Goal: Information Seeking & Learning: Learn about a topic

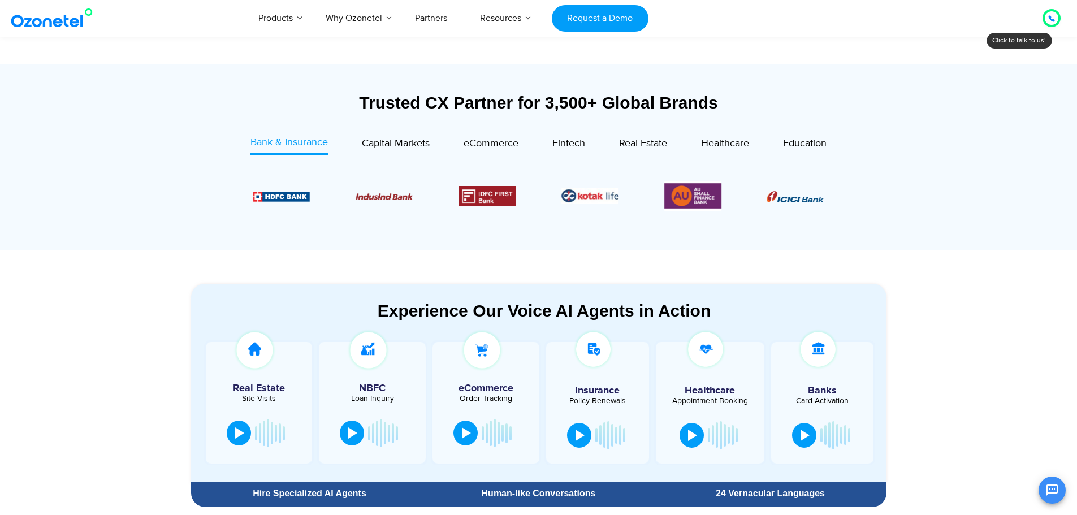
scroll to position [381, 0]
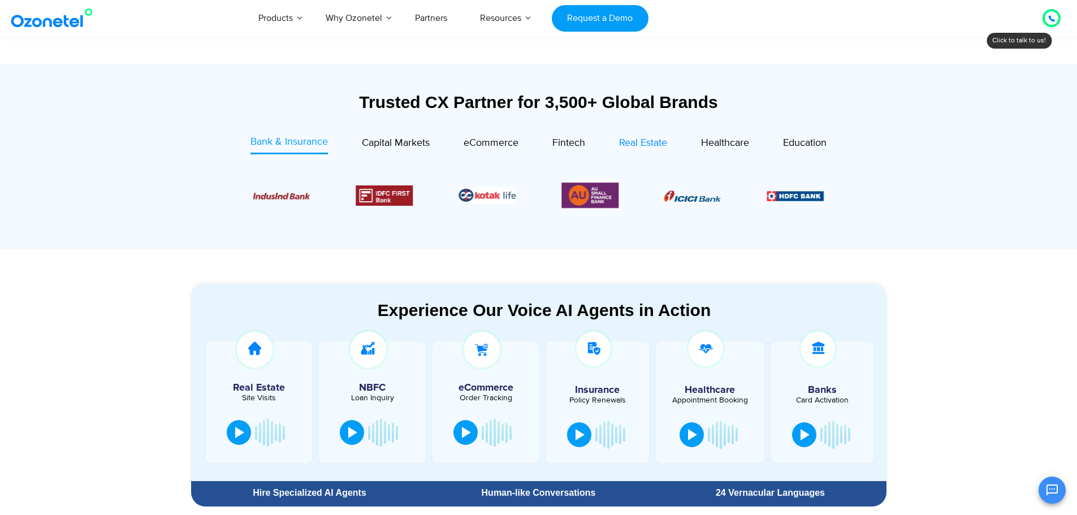
click at [644, 138] on span "Real Estate" at bounding box center [643, 143] width 48 height 12
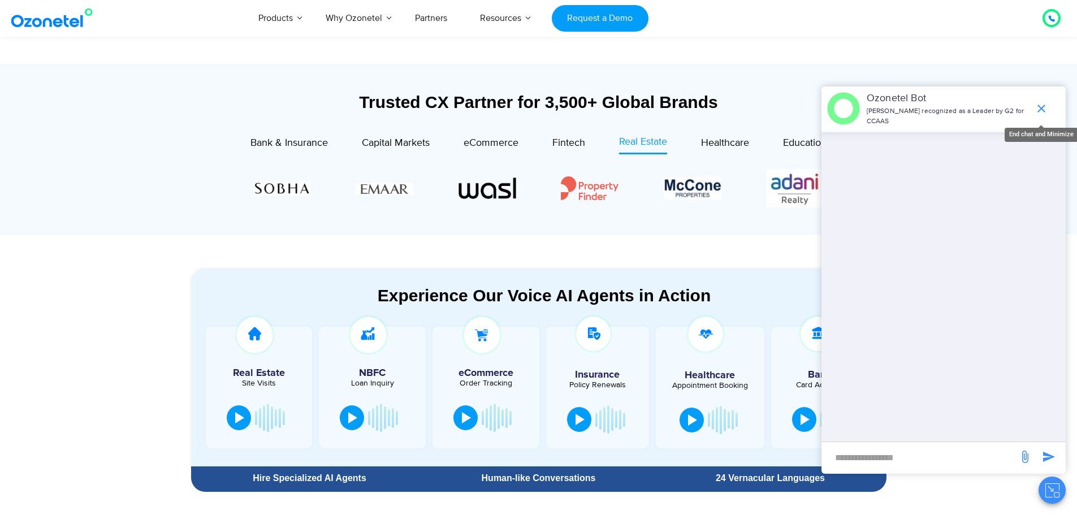
click at [1045, 111] on icon "end chat or minimize" at bounding box center [1041, 109] width 14 height 14
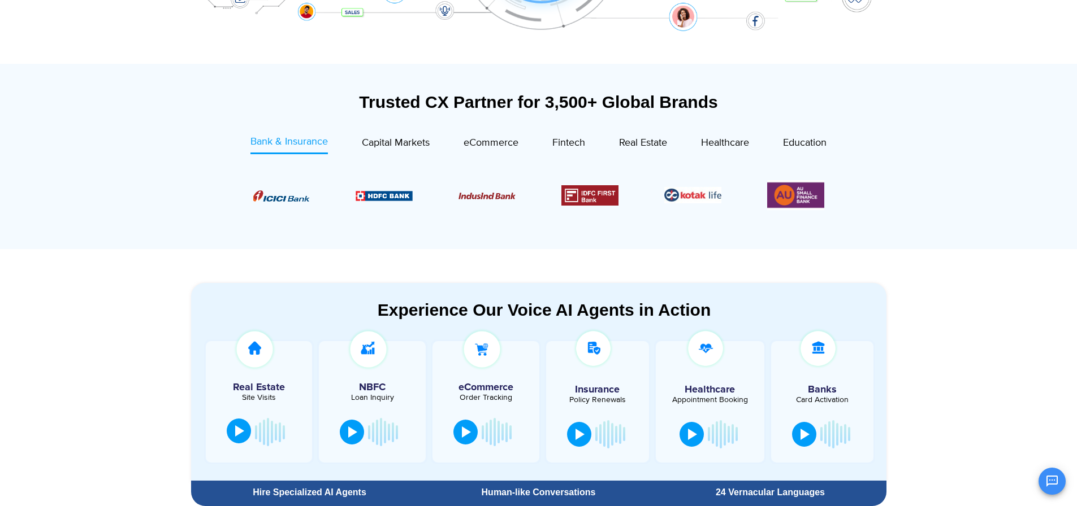
click at [239, 439] on button at bounding box center [239, 431] width 24 height 25
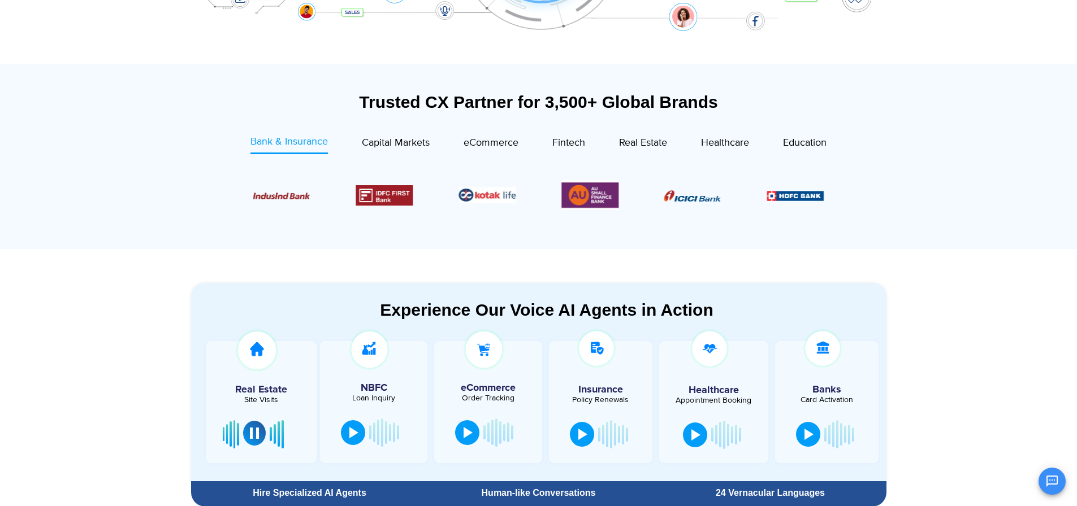
click at [251, 433] on div at bounding box center [254, 433] width 9 height 11
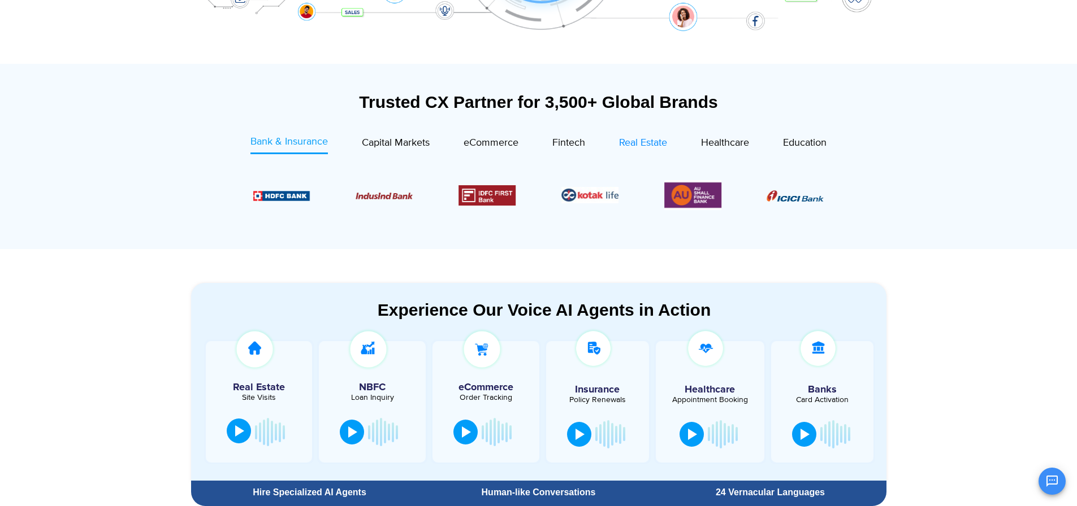
click at [647, 139] on span "Real Estate" at bounding box center [643, 143] width 48 height 12
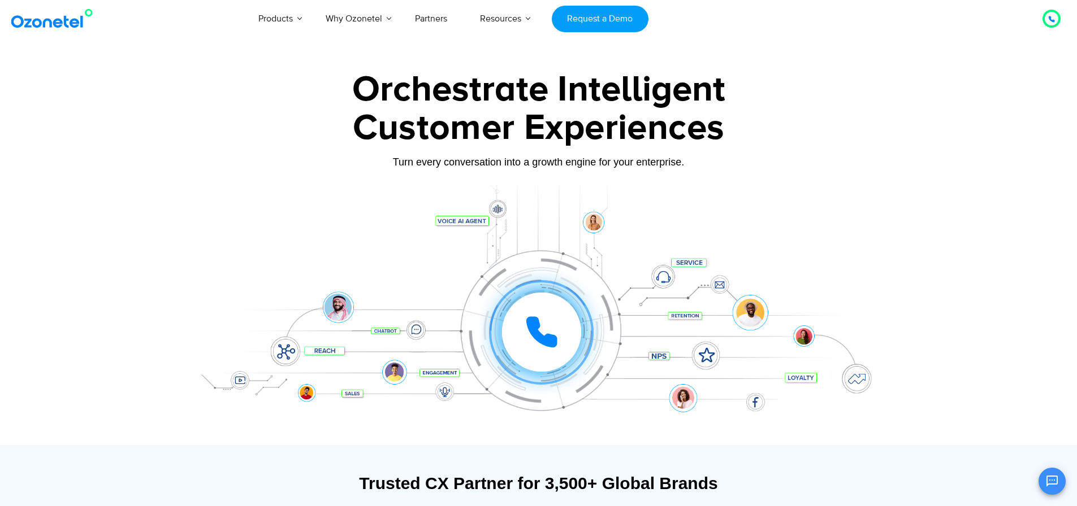
click at [57, 26] on img at bounding box center [54, 18] width 92 height 20
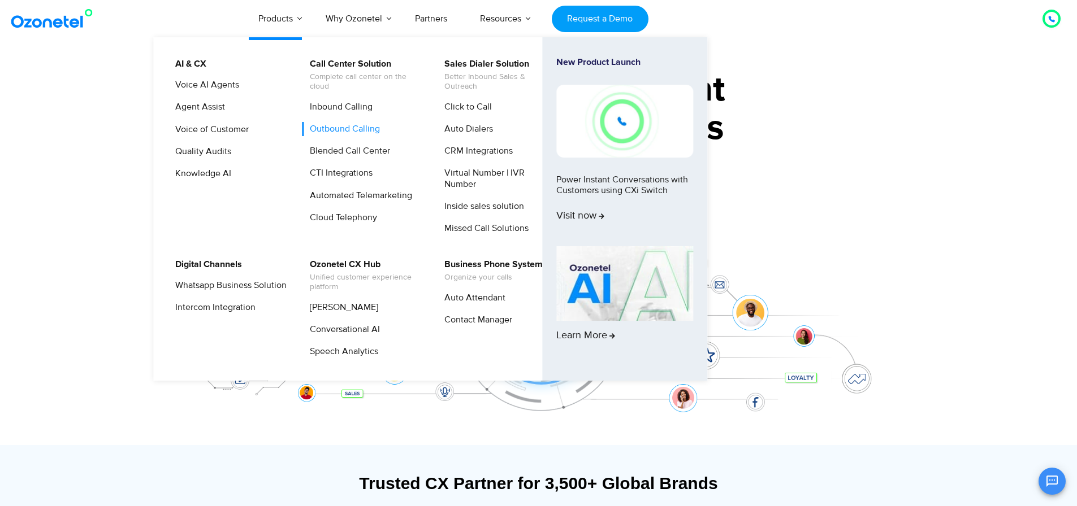
click at [319, 130] on link "Outbound Calling" at bounding box center [341, 129] width 79 height 14
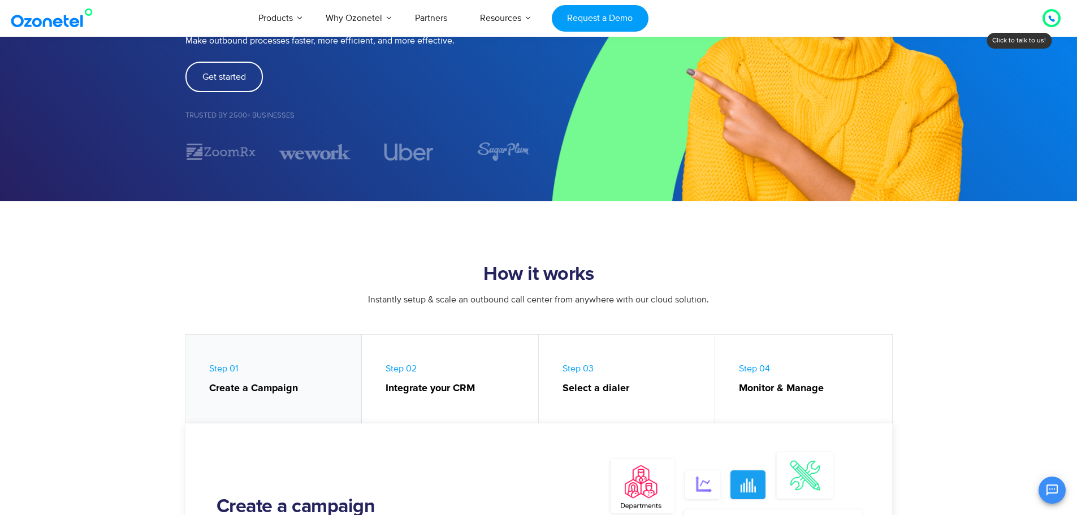
scroll to position [246, 0]
click at [415, 379] on link "Step 02 Integrate your CRM" at bounding box center [450, 382] width 177 height 94
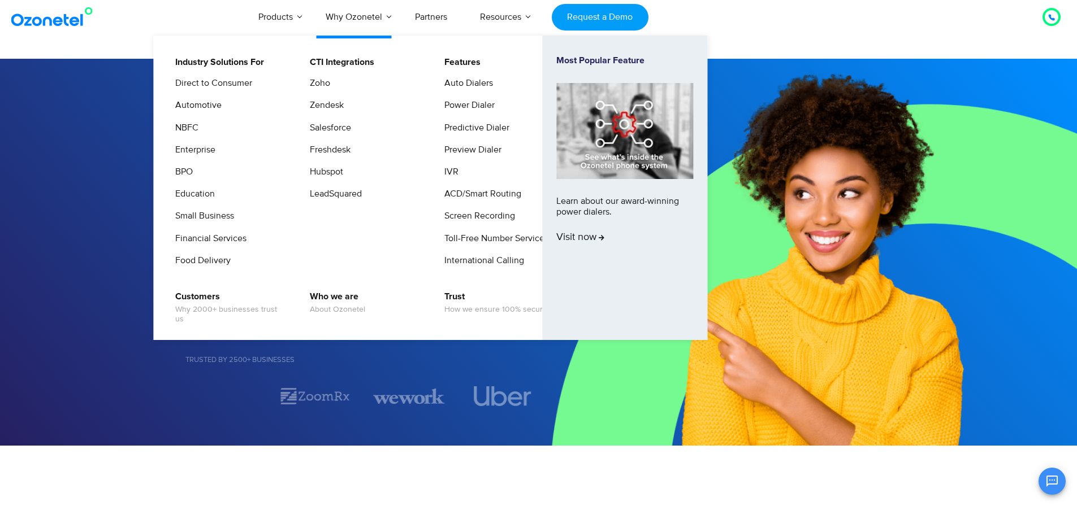
scroll to position [0, 0]
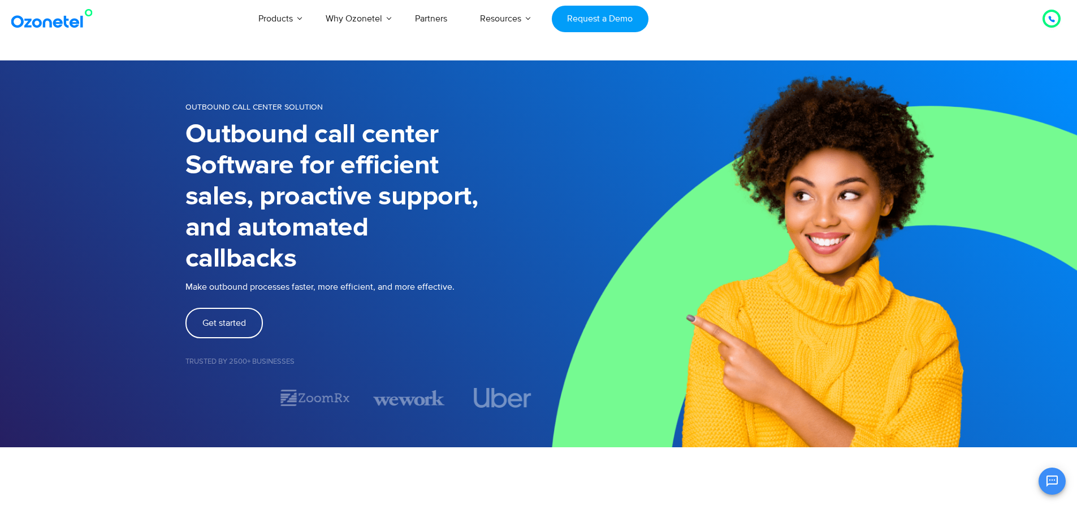
click at [70, 20] on img at bounding box center [54, 18] width 92 height 20
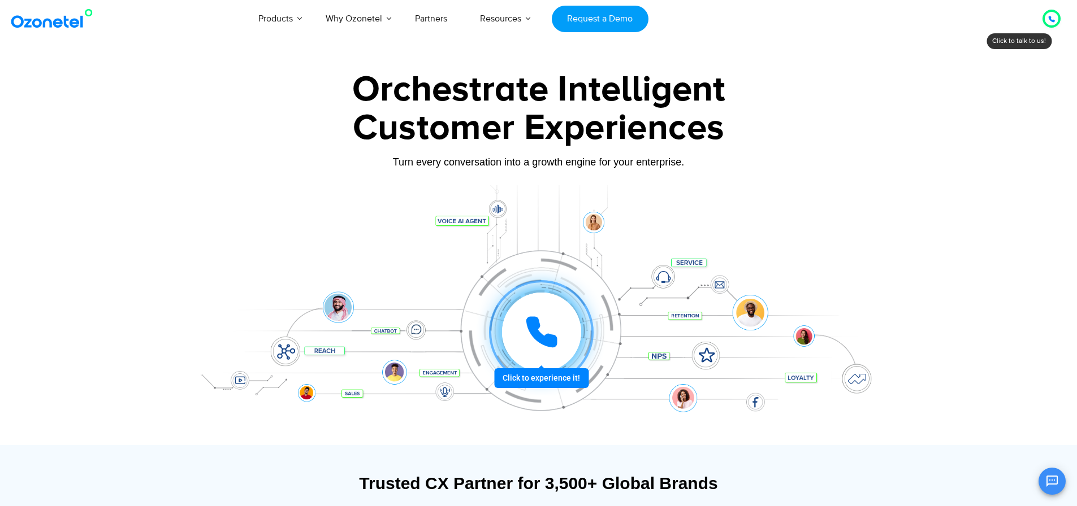
click at [539, 375] on div at bounding box center [541, 332] width 84 height 84
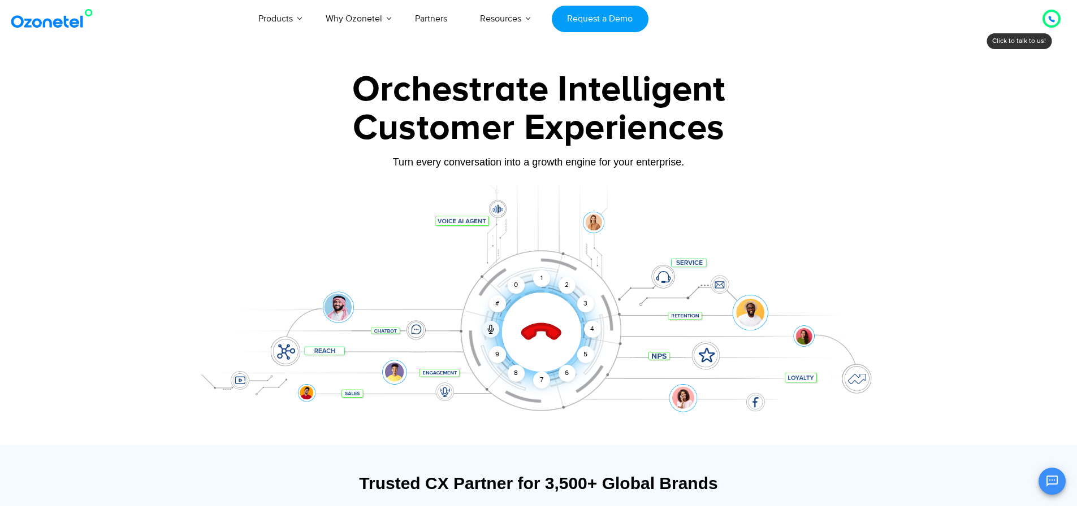
click at [537, 333] on icon at bounding box center [541, 333] width 48 height 48
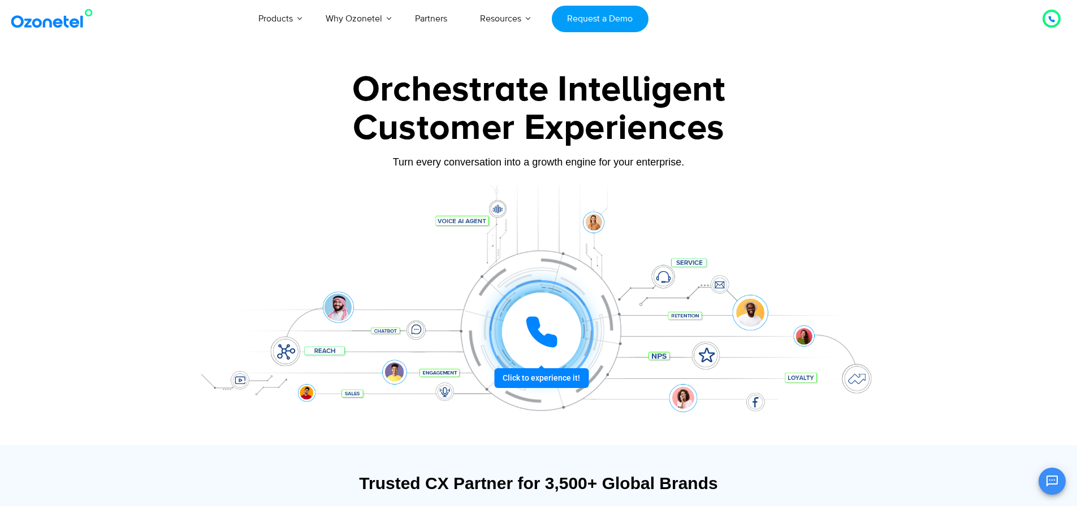
click at [550, 374] on div at bounding box center [541, 332] width 84 height 84
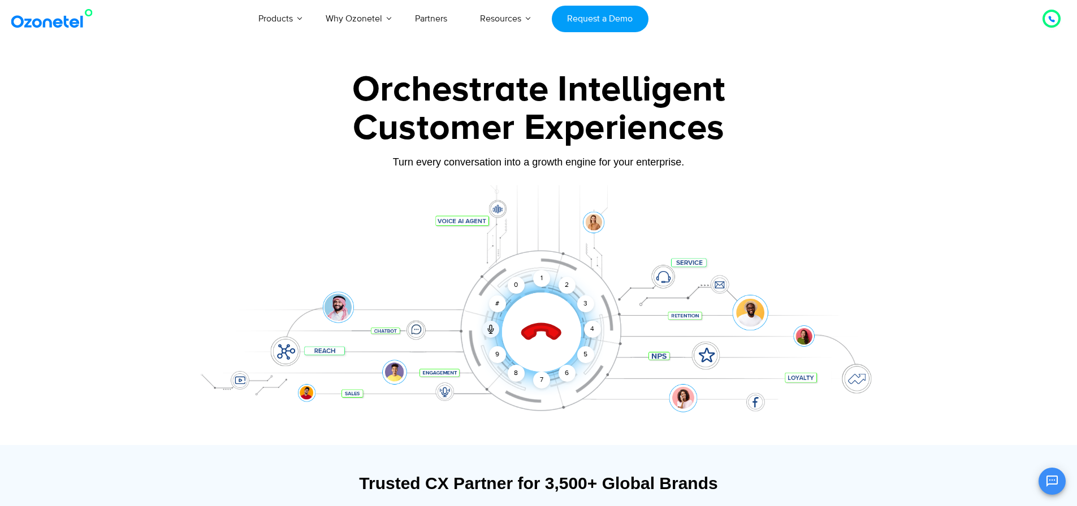
click at [528, 323] on icon at bounding box center [541, 333] width 48 height 48
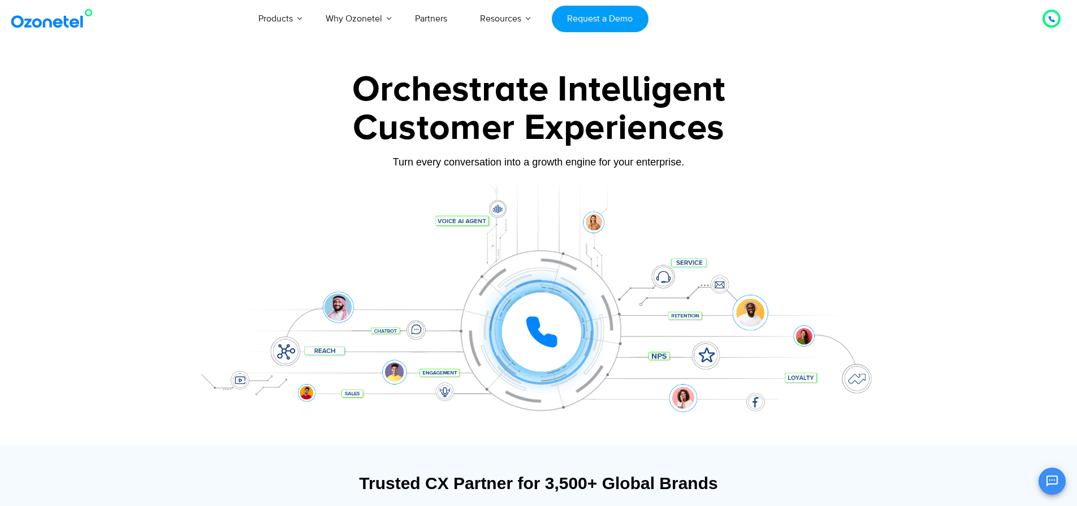
click at [70, 20] on img at bounding box center [54, 18] width 92 height 20
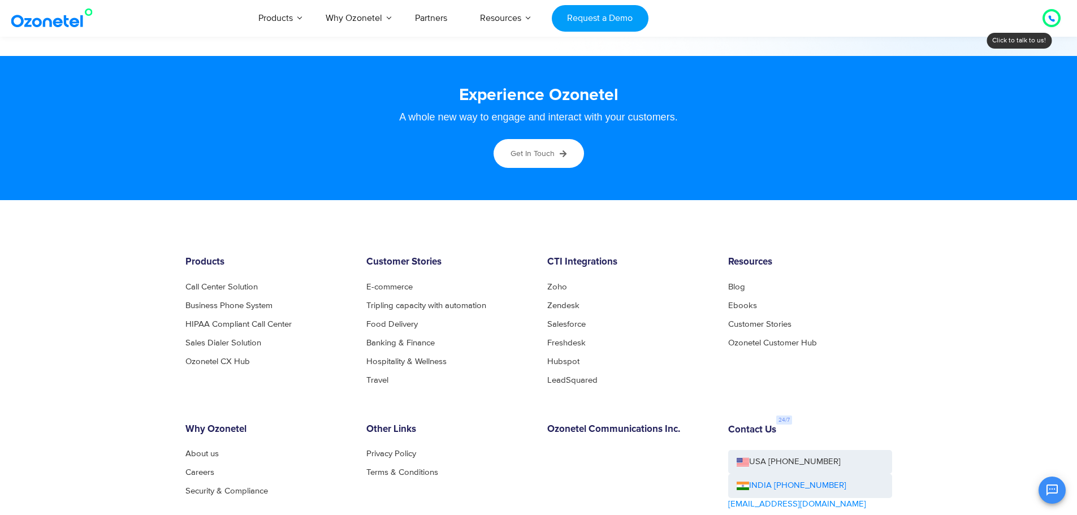
scroll to position [6129, 0]
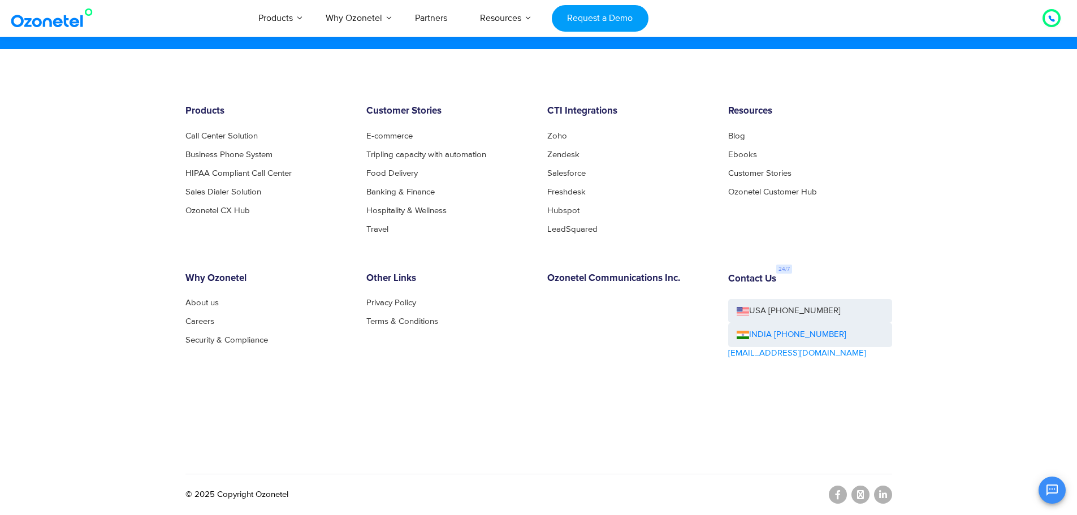
click at [888, 24] on div "Products AI & CX Voice AI Agents Agent Assist Voice of Customer Quality Audits …" at bounding box center [626, 17] width 883 height 37
